Goal: Entertainment & Leisure: Consume media (video, audio)

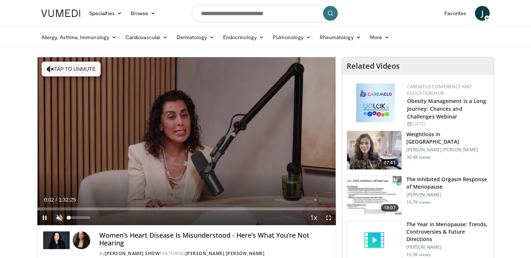
click at [60, 216] on span "Video Player" at bounding box center [59, 217] width 15 height 15
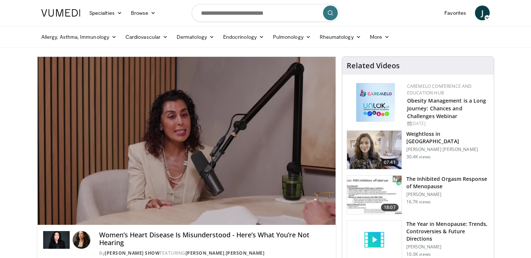
scroll to position [0, 0]
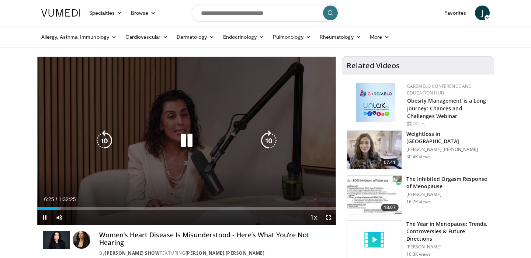
click at [244, 104] on div "10 seconds Tap to unmute" at bounding box center [186, 141] width 299 height 168
click at [237, 124] on div "10 seconds Tap to unmute" at bounding box center [186, 141] width 299 height 168
click at [203, 134] on div "Video Player" at bounding box center [186, 140] width 179 height 15
click at [187, 143] on icon "Video Player" at bounding box center [186, 140] width 21 height 21
click at [184, 139] on icon "Video Player" at bounding box center [186, 140] width 21 height 21
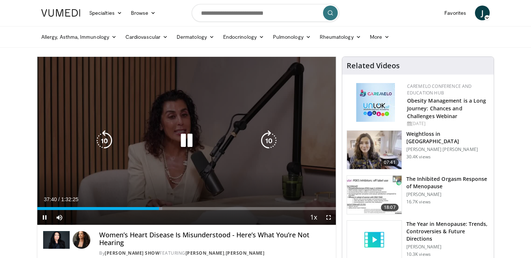
click at [188, 110] on div "10 seconds Tap to unmute" at bounding box center [186, 141] width 299 height 168
click at [186, 139] on icon "Video Player" at bounding box center [186, 140] width 21 height 21
click at [187, 131] on icon "Video Player" at bounding box center [186, 140] width 21 height 21
click at [182, 140] on icon "Video Player" at bounding box center [186, 140] width 21 height 21
click at [188, 140] on icon "Video Player" at bounding box center [186, 140] width 21 height 21
